Goal: Information Seeking & Learning: Find specific fact

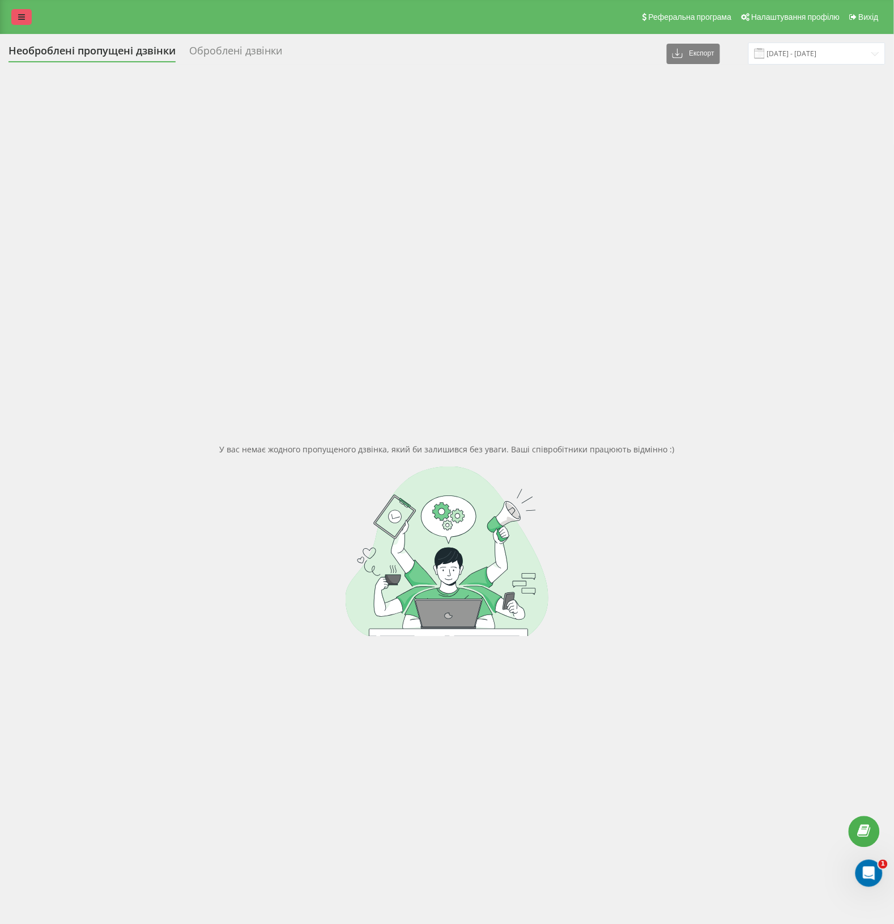
click at [14, 22] on link at bounding box center [21, 17] width 20 height 16
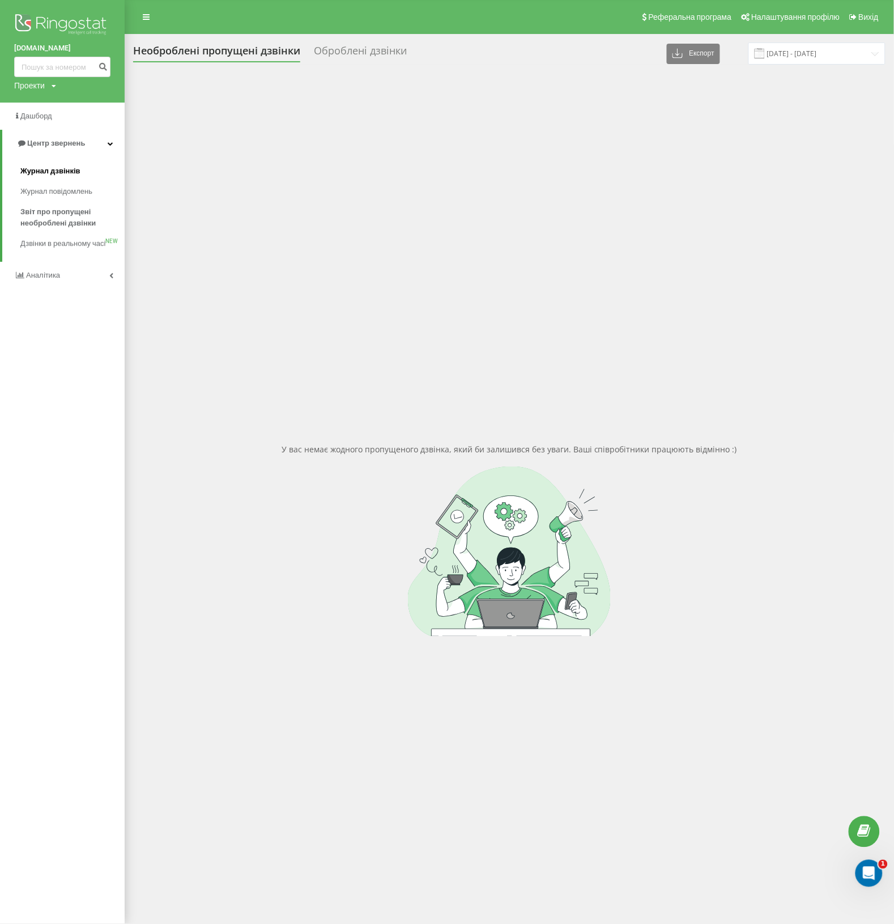
click at [35, 176] on span "Журнал дзвінків" at bounding box center [50, 170] width 60 height 11
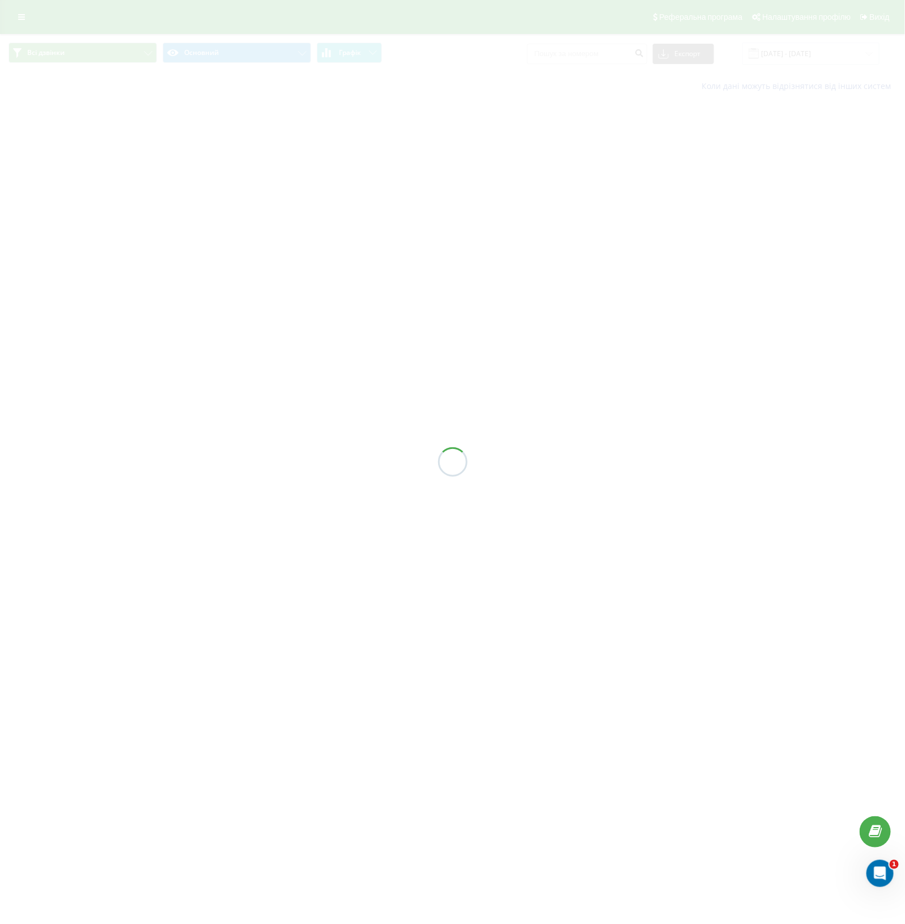
click at [571, 59] on div at bounding box center [452, 462] width 905 height 924
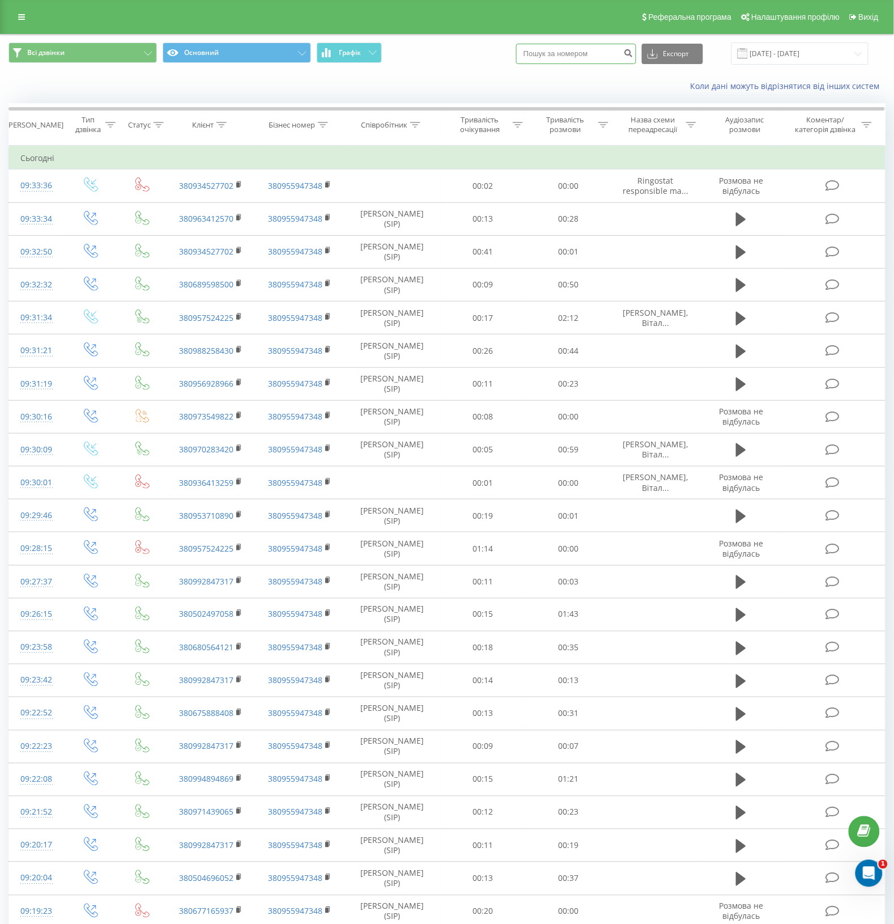
click at [571, 59] on input at bounding box center [576, 54] width 120 height 20
paste input "0796001"
type input "0796001"
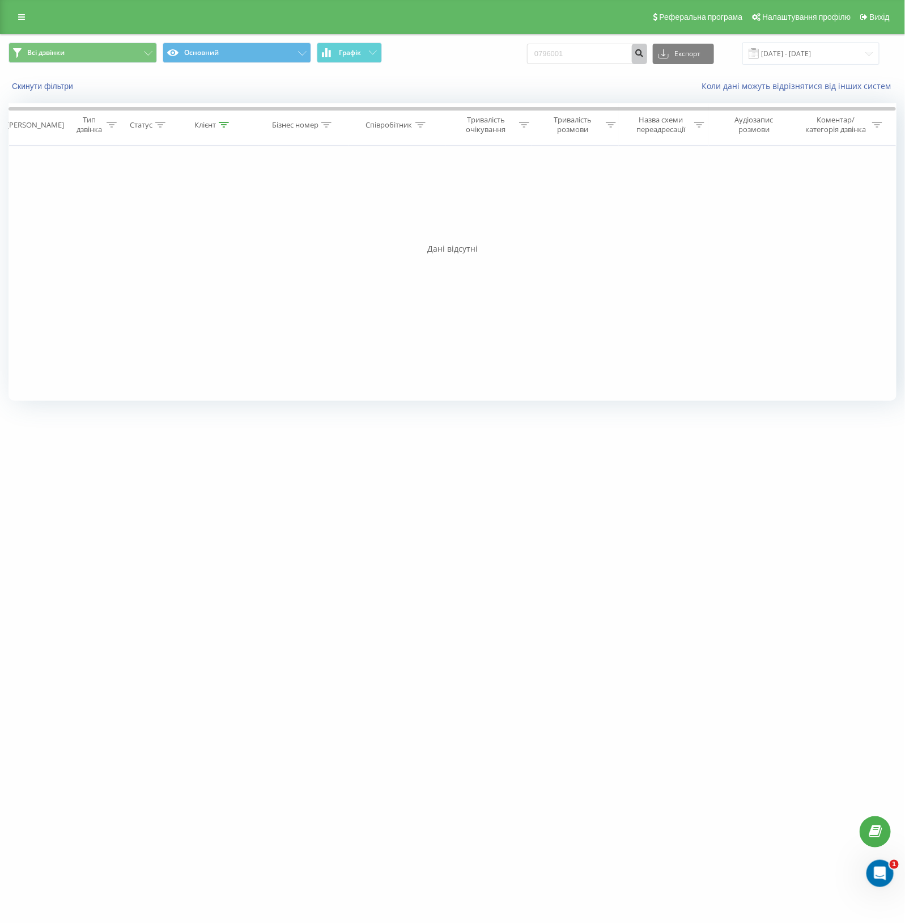
click at [644, 54] on icon "submit" at bounding box center [640, 51] width 10 height 7
click at [562, 60] on input "0796001" at bounding box center [587, 54] width 120 height 20
click at [557, 58] on input "0796001" at bounding box center [587, 54] width 120 height 20
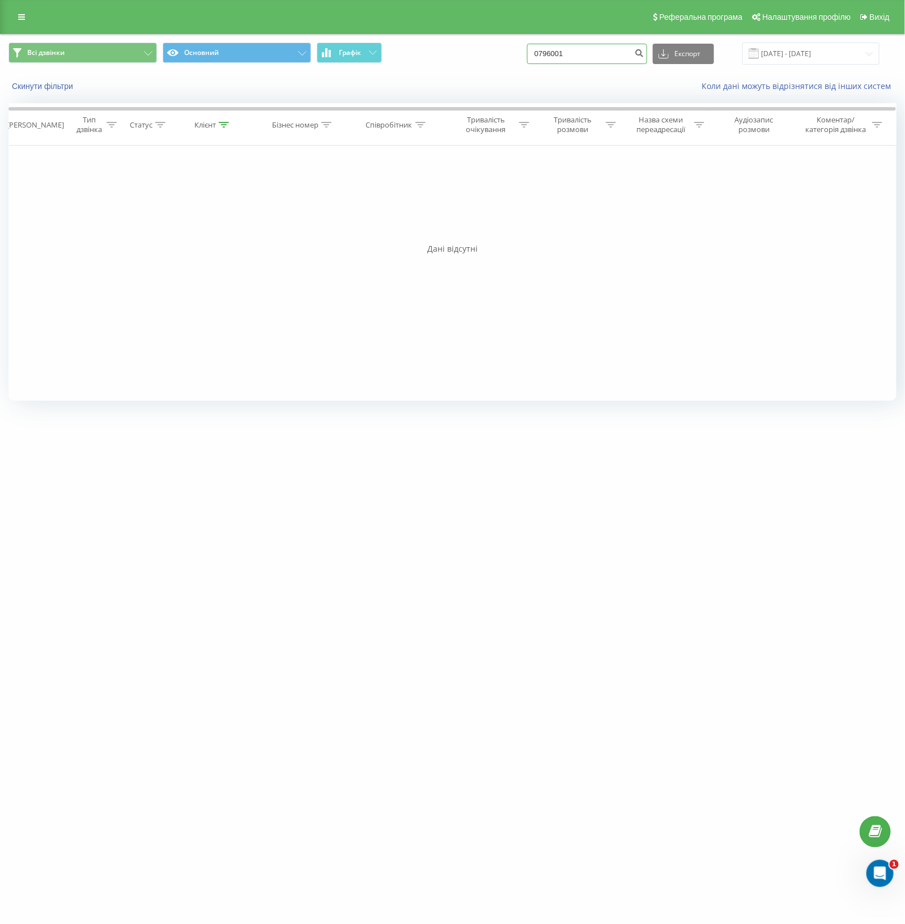
paste input "380973631318"
type input "380973631318"
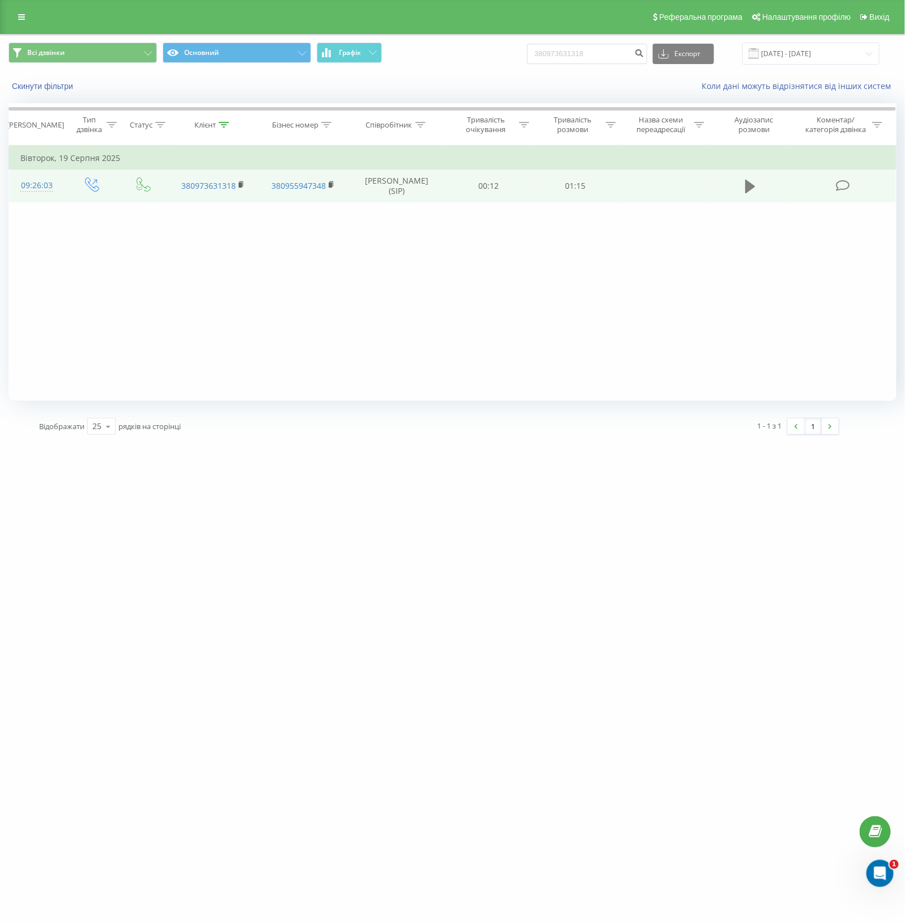
click at [747, 188] on icon at bounding box center [750, 187] width 10 height 14
